Goal: Navigation & Orientation: Find specific page/section

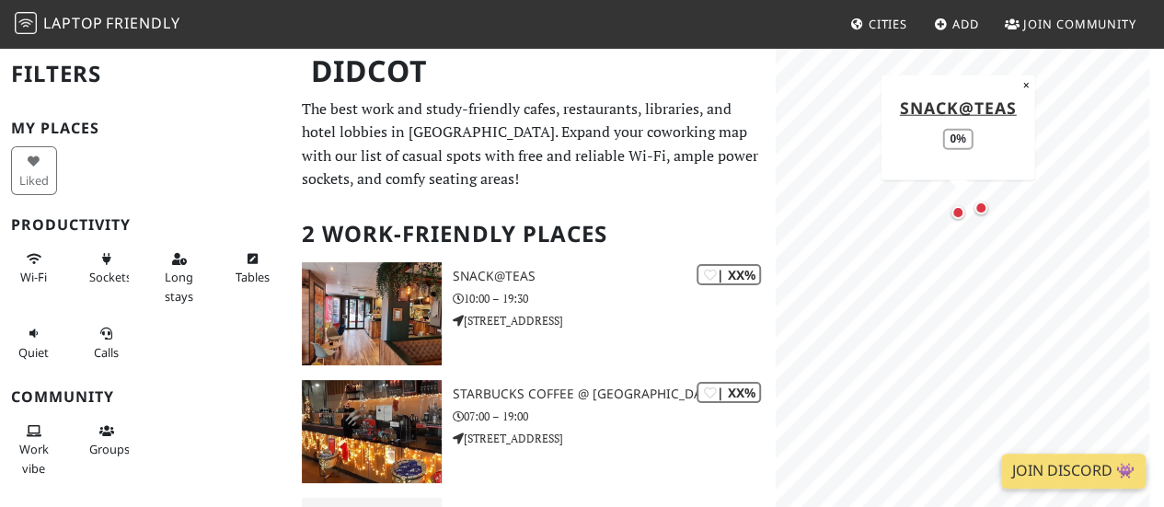
click at [958, 215] on div "Map marker" at bounding box center [958, 212] width 13 height 13
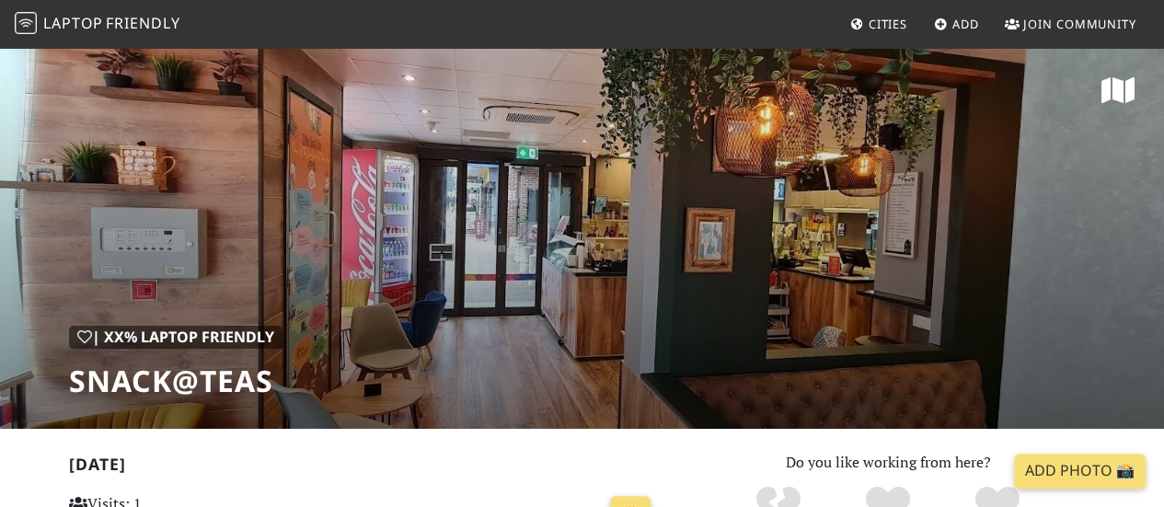
click at [894, 26] on span "Cities" at bounding box center [888, 24] width 39 height 17
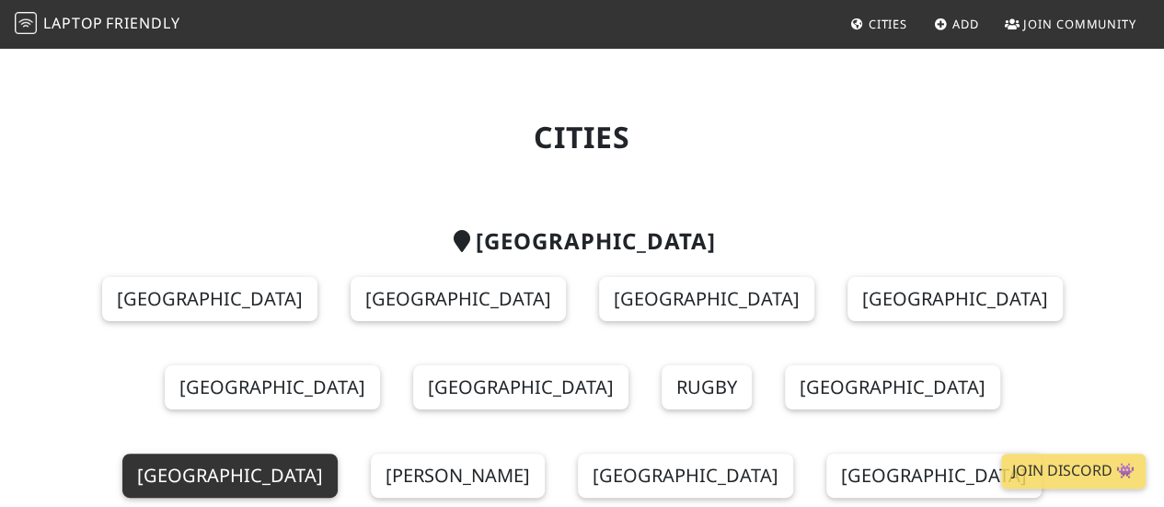
click at [338, 454] on link "[GEOGRAPHIC_DATA]" at bounding box center [229, 476] width 215 height 44
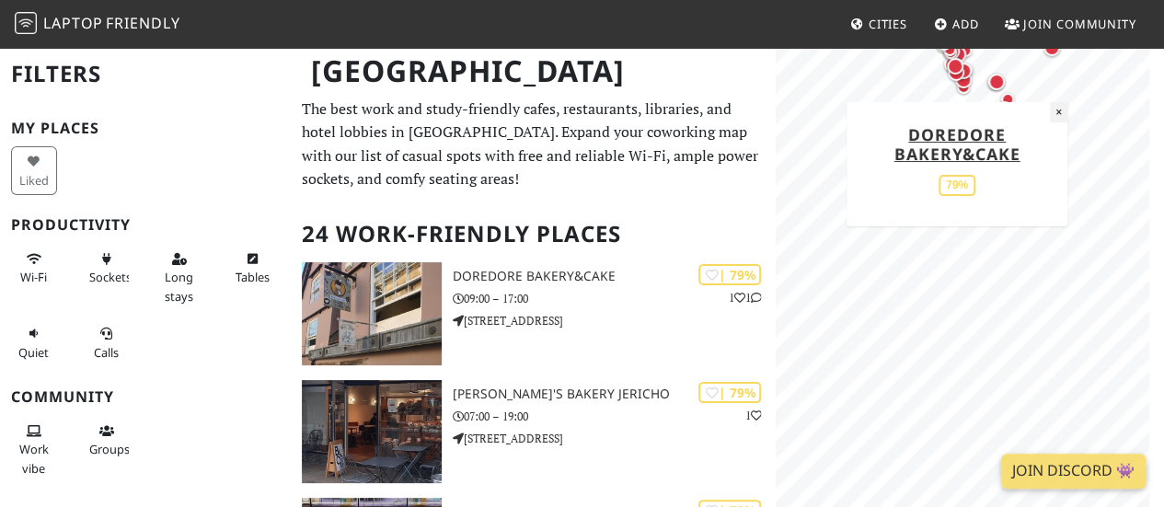
click at [1062, 110] on button "×" at bounding box center [1058, 112] width 17 height 20
click at [880, 23] on span "Cities" at bounding box center [888, 24] width 39 height 17
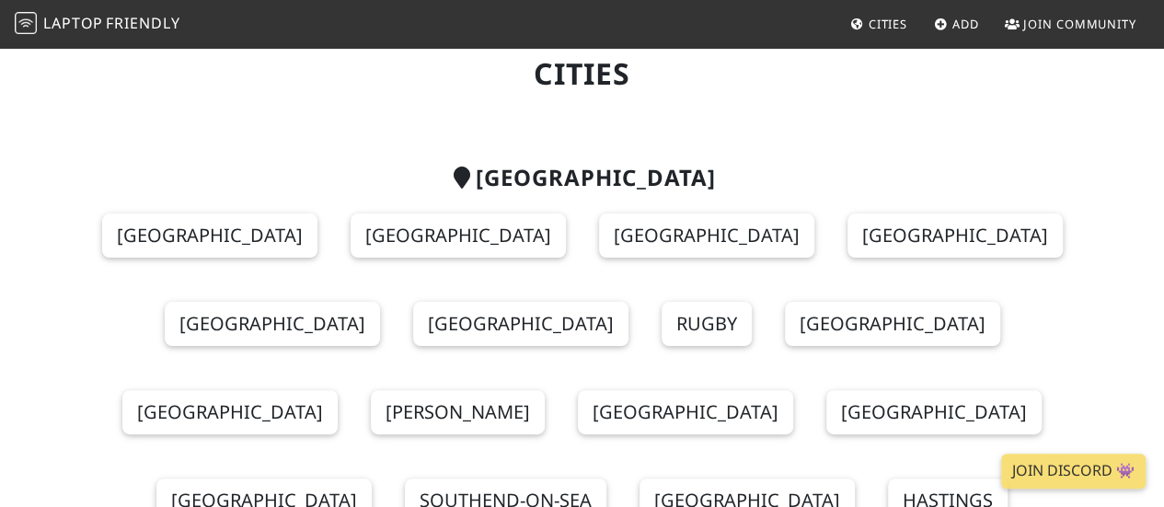
scroll to position [92, 0]
